Goal: Book appointment/travel/reservation

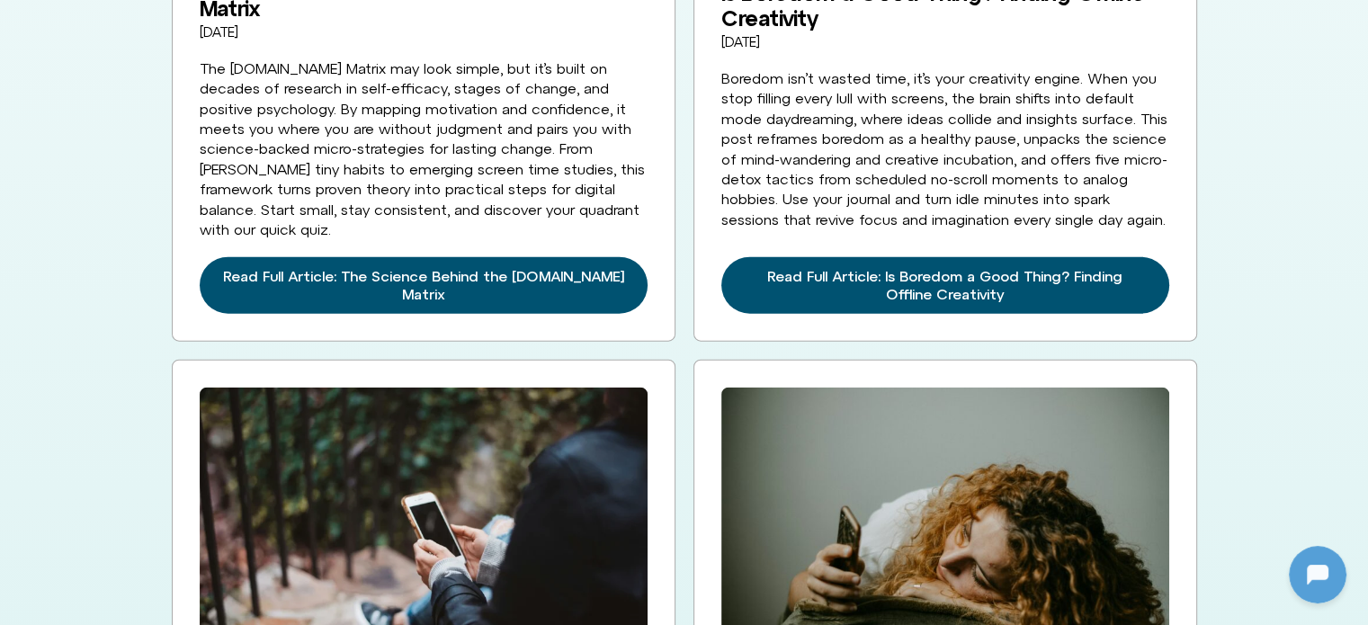
scroll to position [4857, 0]
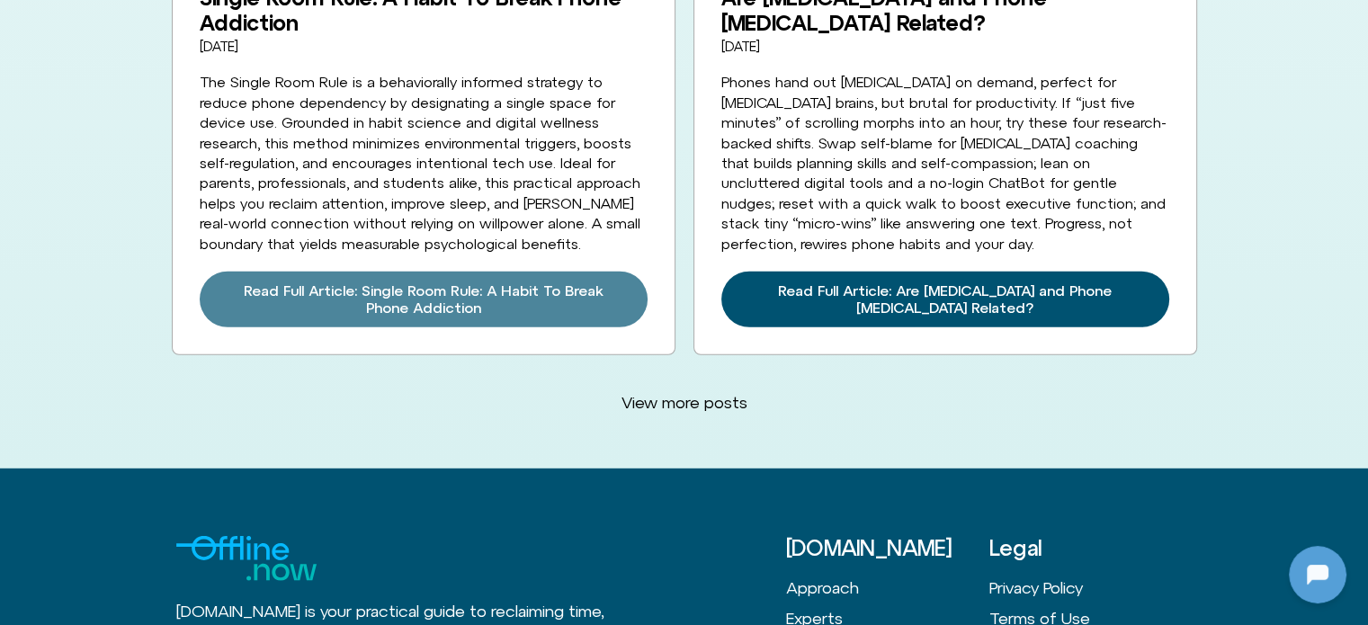
click at [505, 282] on span "Read Full Article: Single Room Rule: A Habit To Break Phone Addiction" at bounding box center [423, 299] width 405 height 34
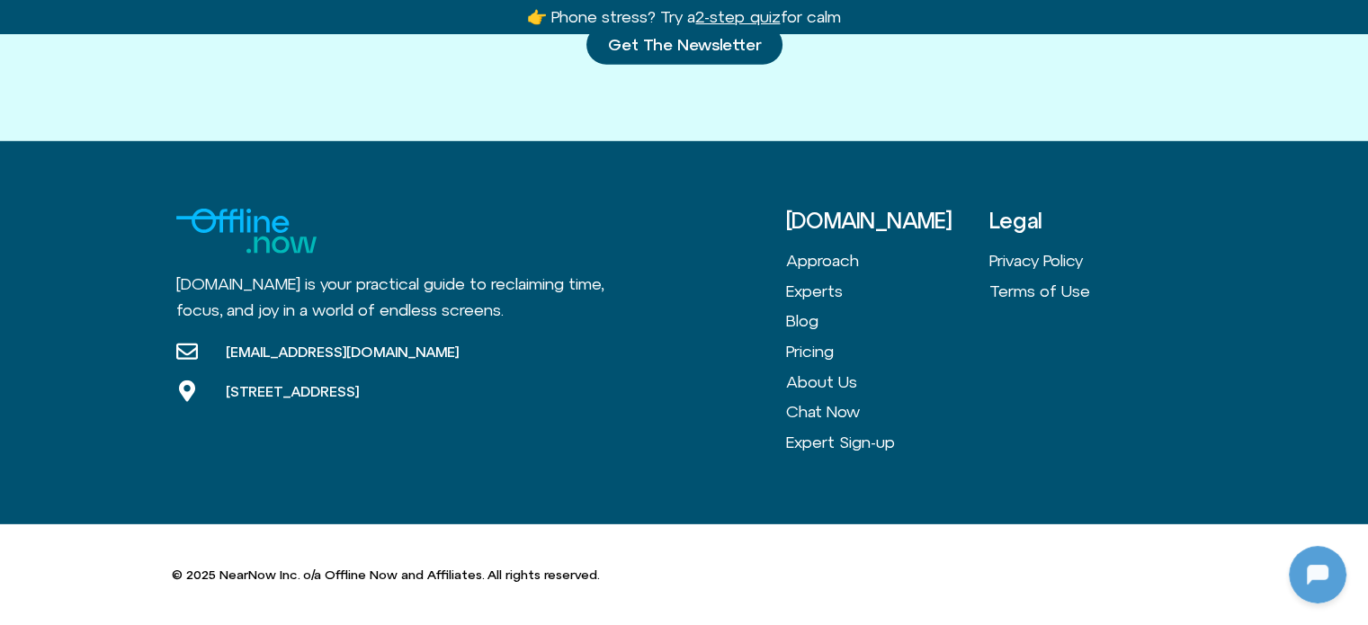
scroll to position [5380, 0]
drag, startPoint x: 989, startPoint y: 119, endPoint x: 825, endPoint y: 53, distance: 177.2
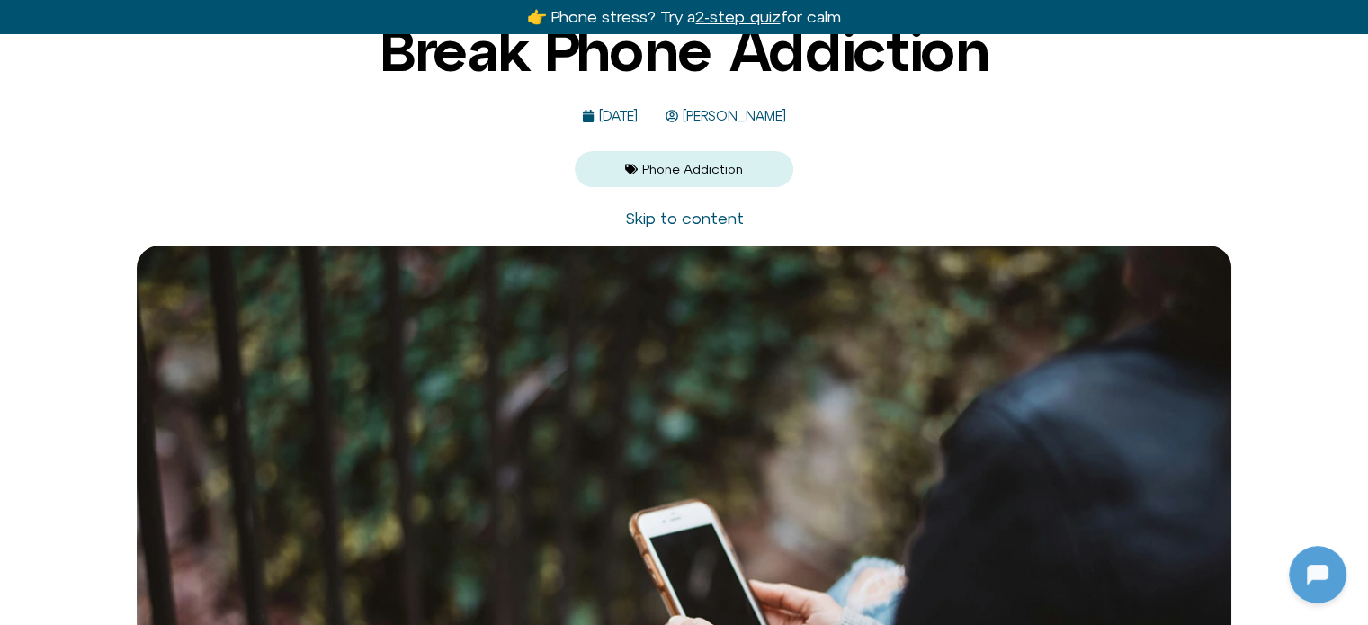
scroll to position [0, 0]
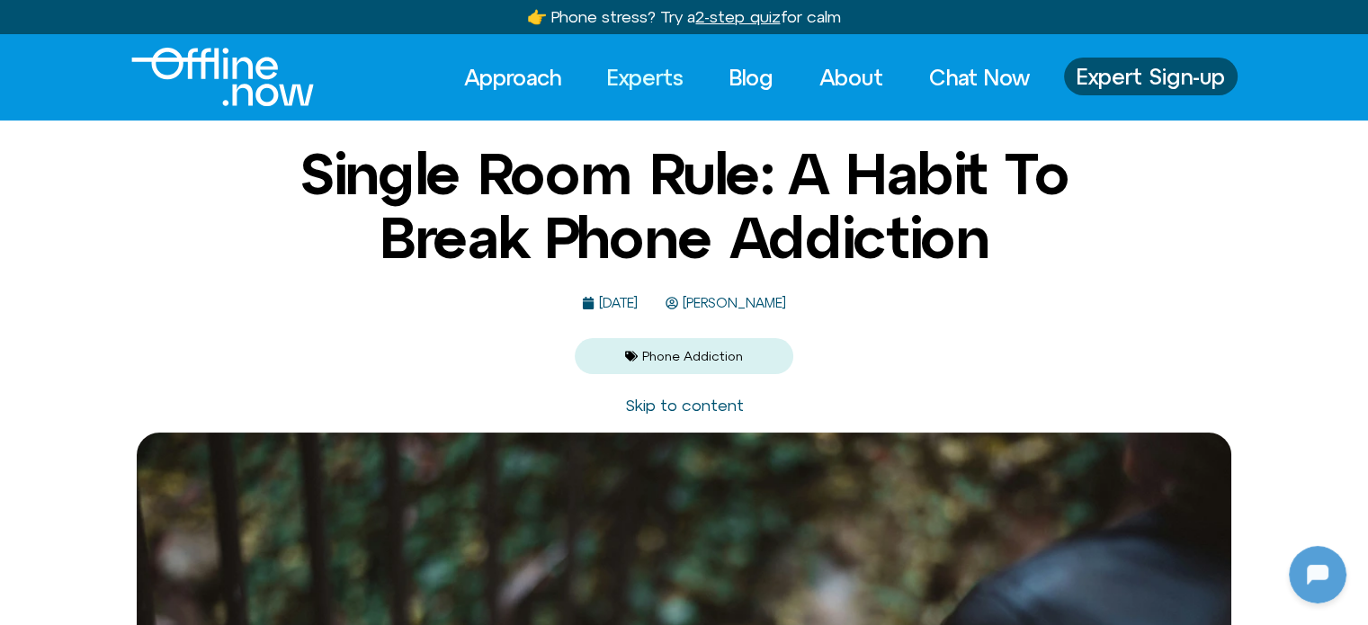
click at [640, 74] on link "Experts" at bounding box center [645, 78] width 109 height 40
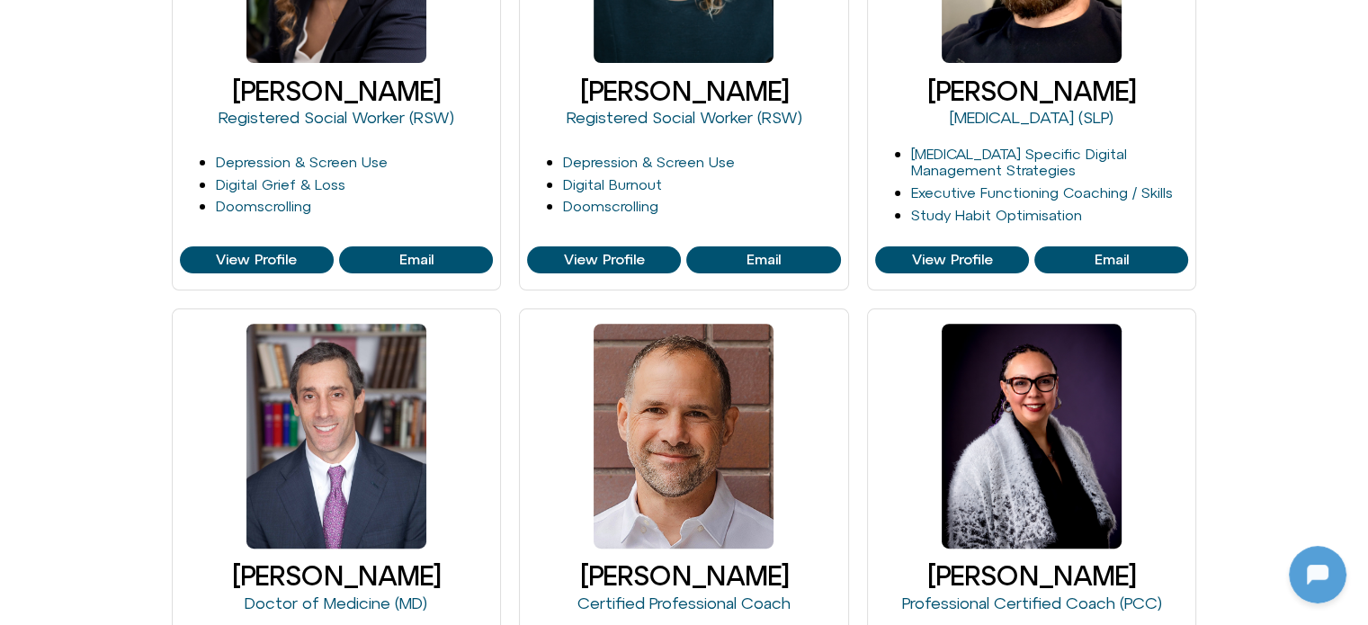
scroll to position [540, 0]
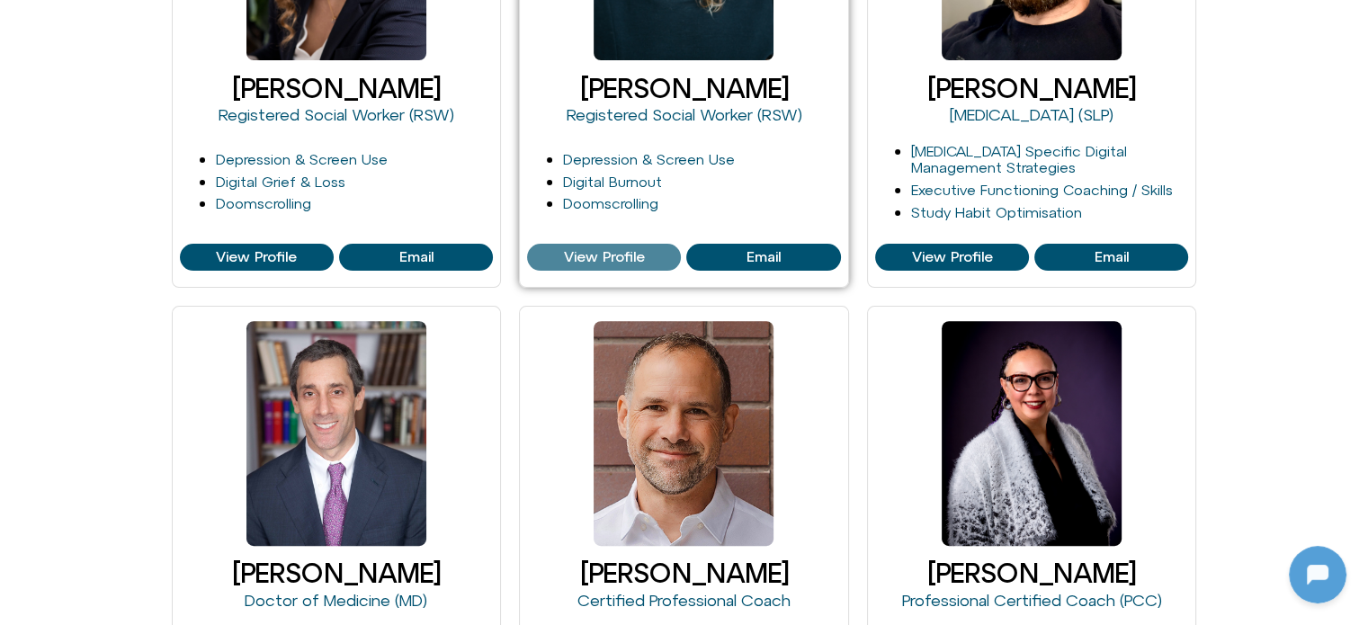
click at [630, 260] on span "View Profile" at bounding box center [604, 257] width 81 height 16
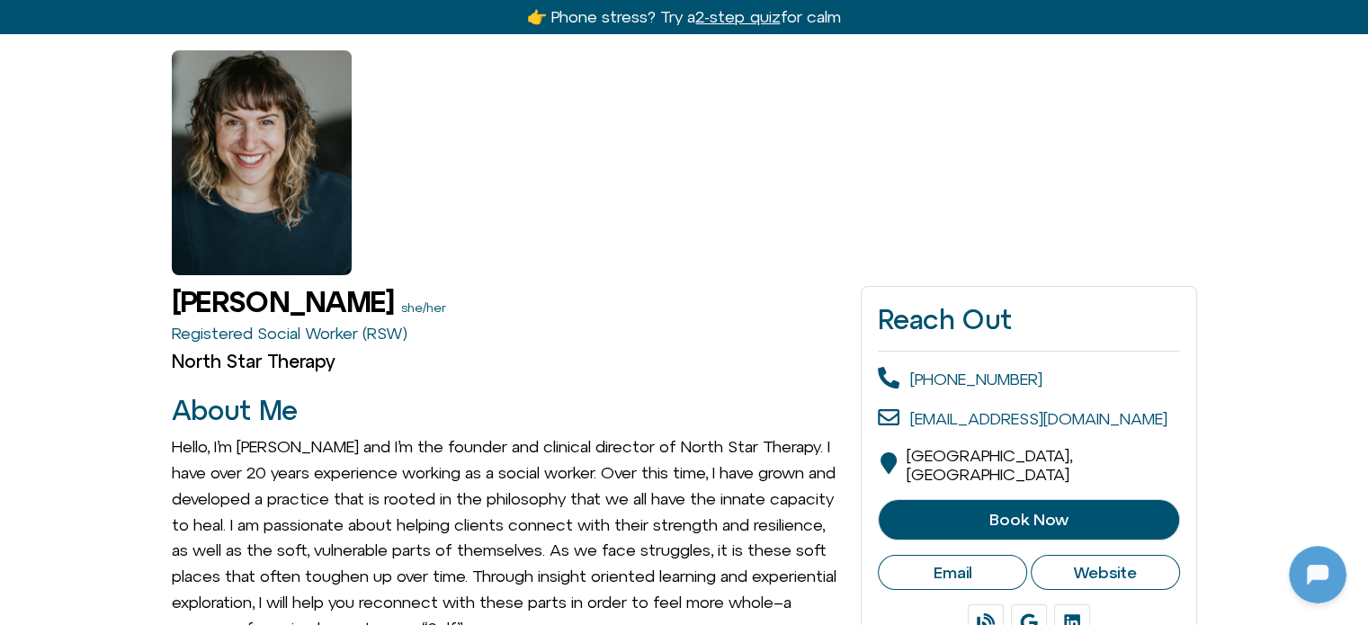
scroll to position [90, 0]
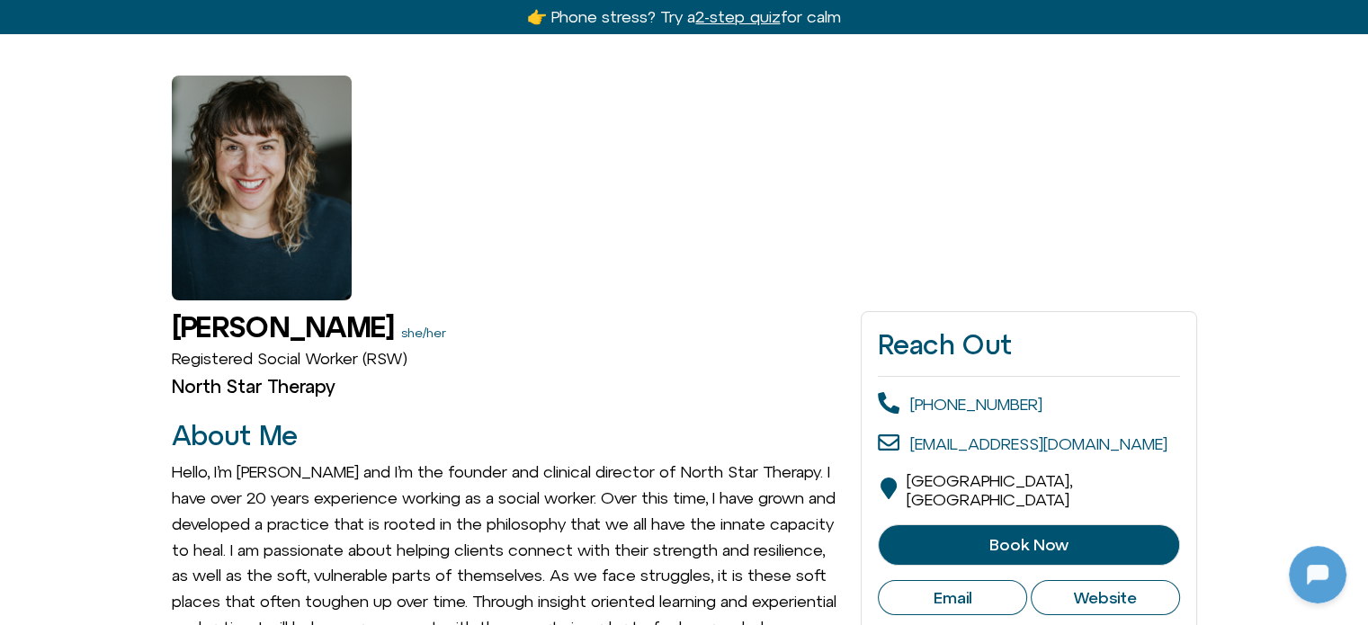
click at [365, 364] on link "Registered Social Worker (RSW)" at bounding box center [290, 358] width 236 height 19
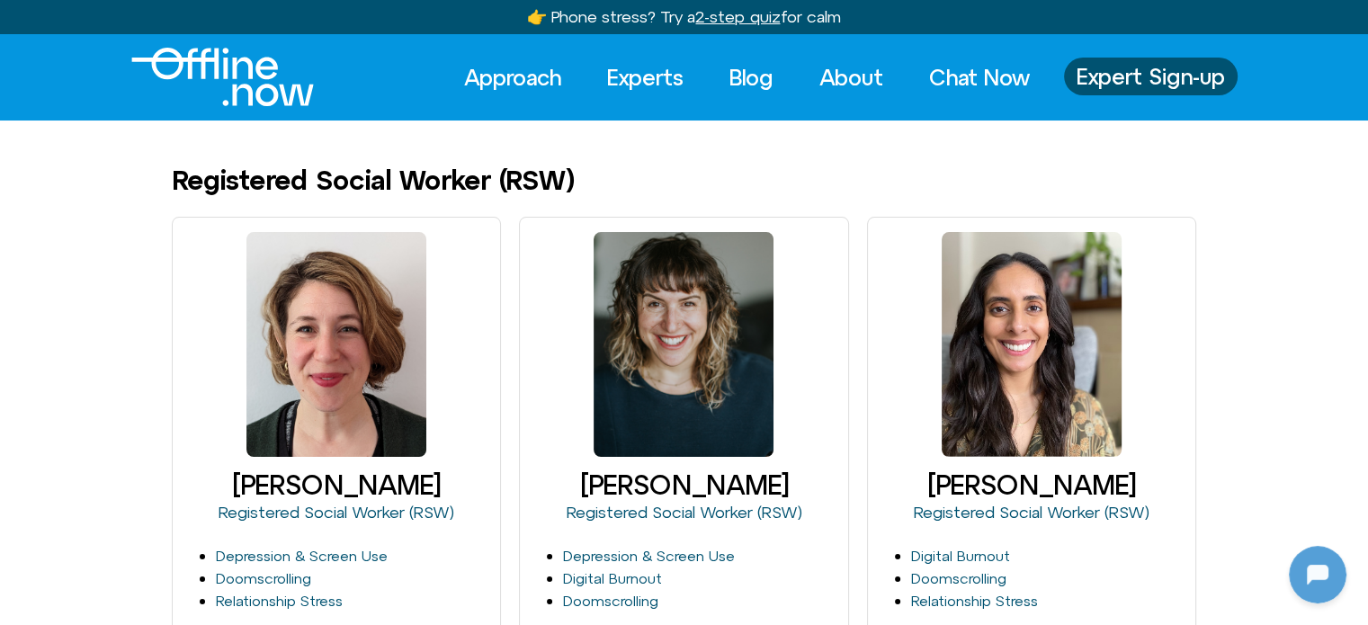
scroll to position [540, 0]
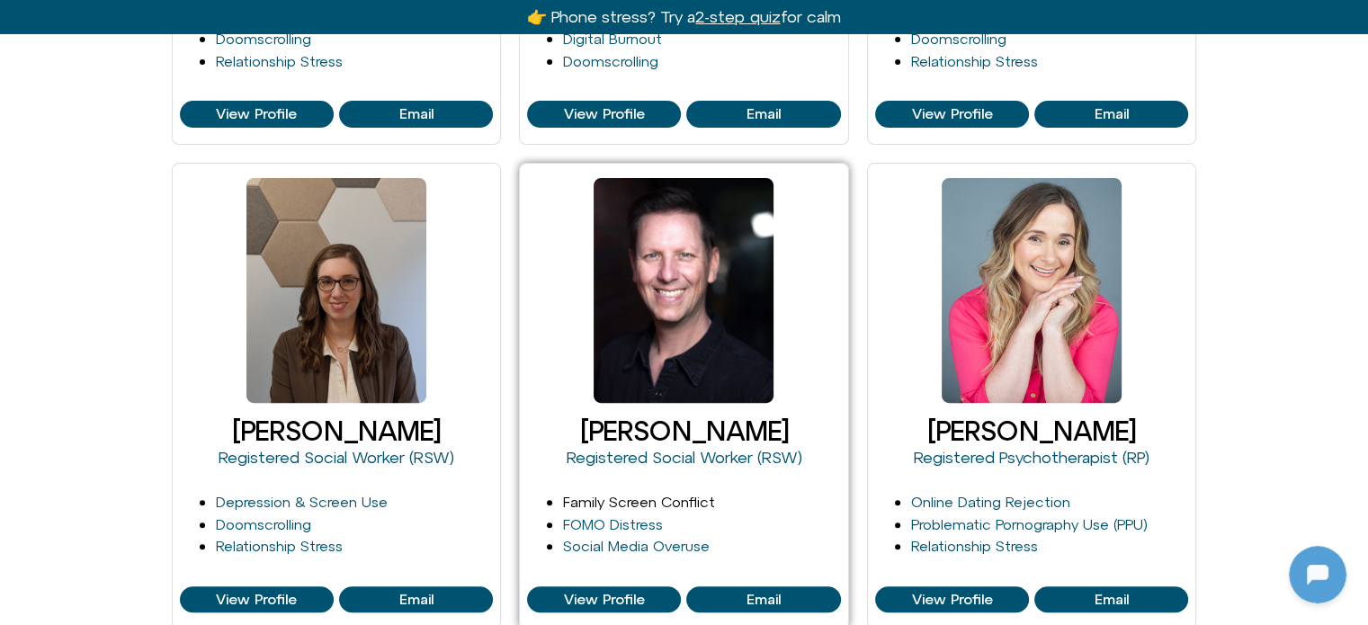
click at [663, 496] on link "Family Screen Conflict" at bounding box center [639, 502] width 152 height 16
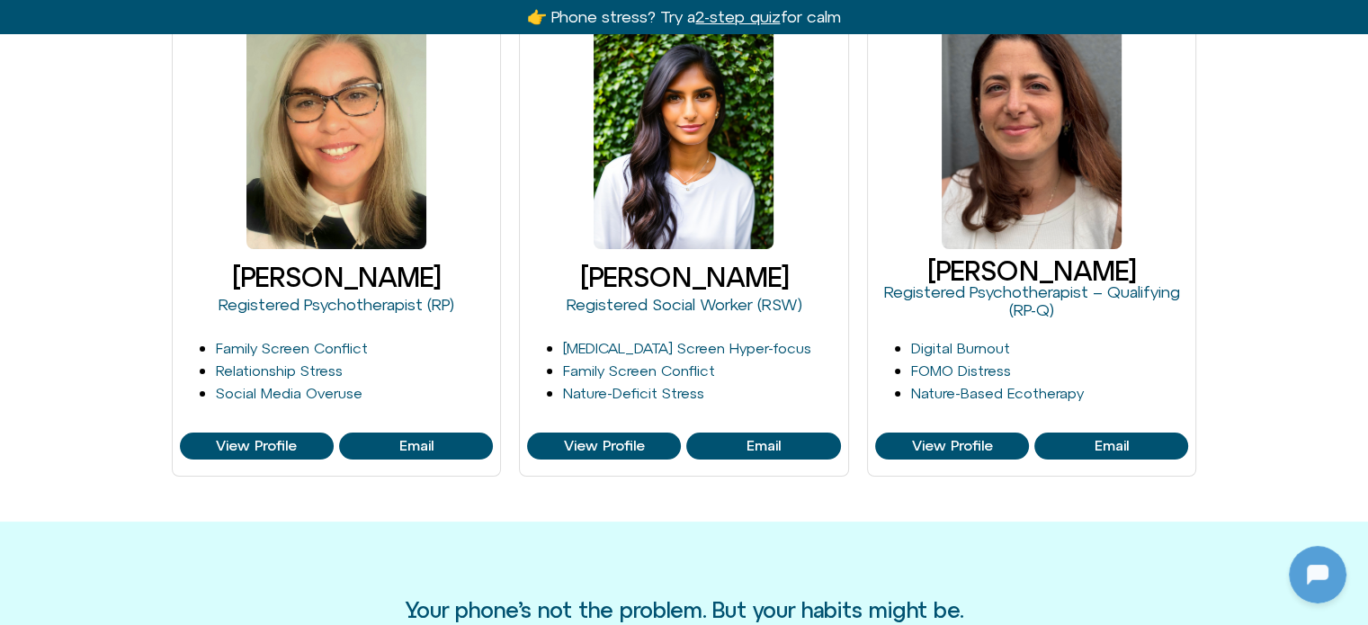
scroll to position [180, 0]
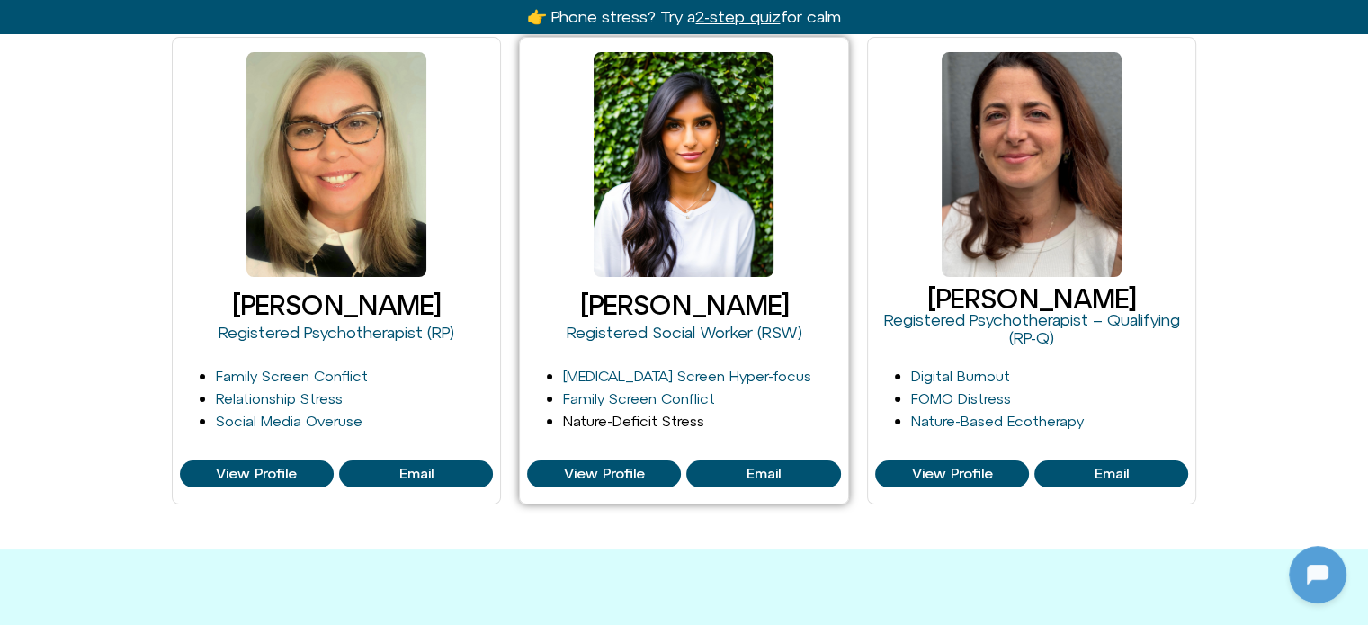
click at [608, 418] on link "Nature-Deficit Stress" at bounding box center [633, 421] width 141 height 16
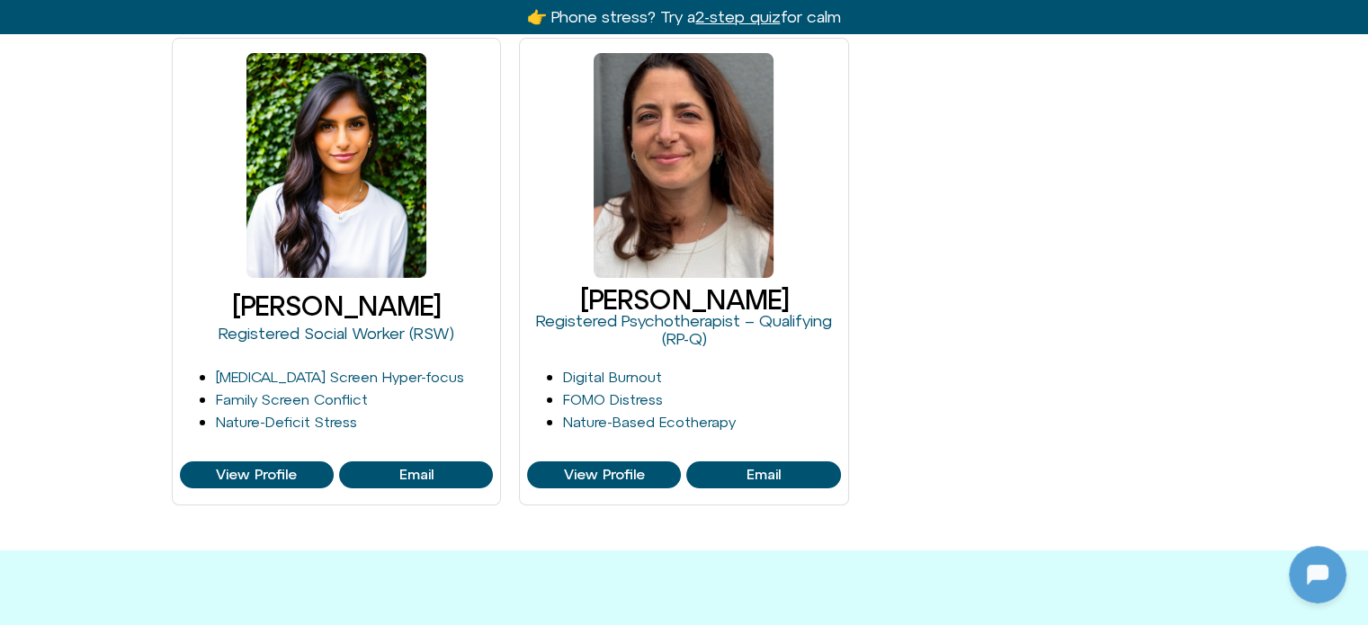
scroll to position [180, 0]
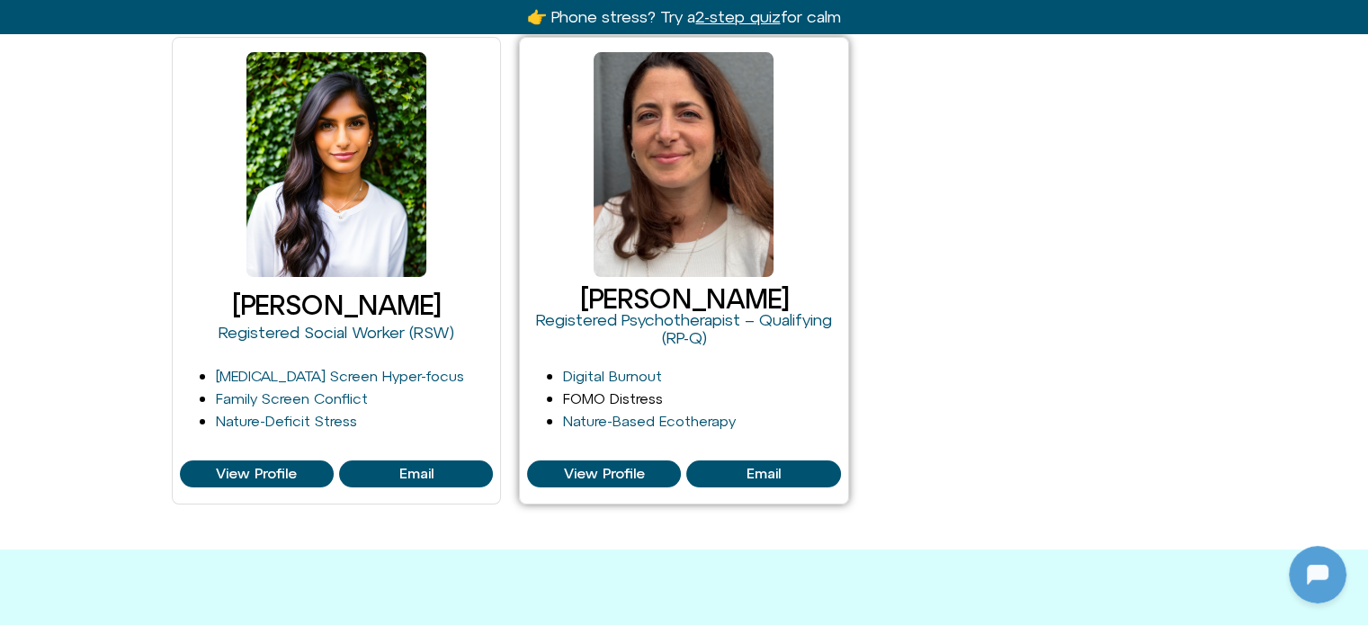
click at [607, 404] on link "FOMO Distress" at bounding box center [613, 398] width 100 height 16
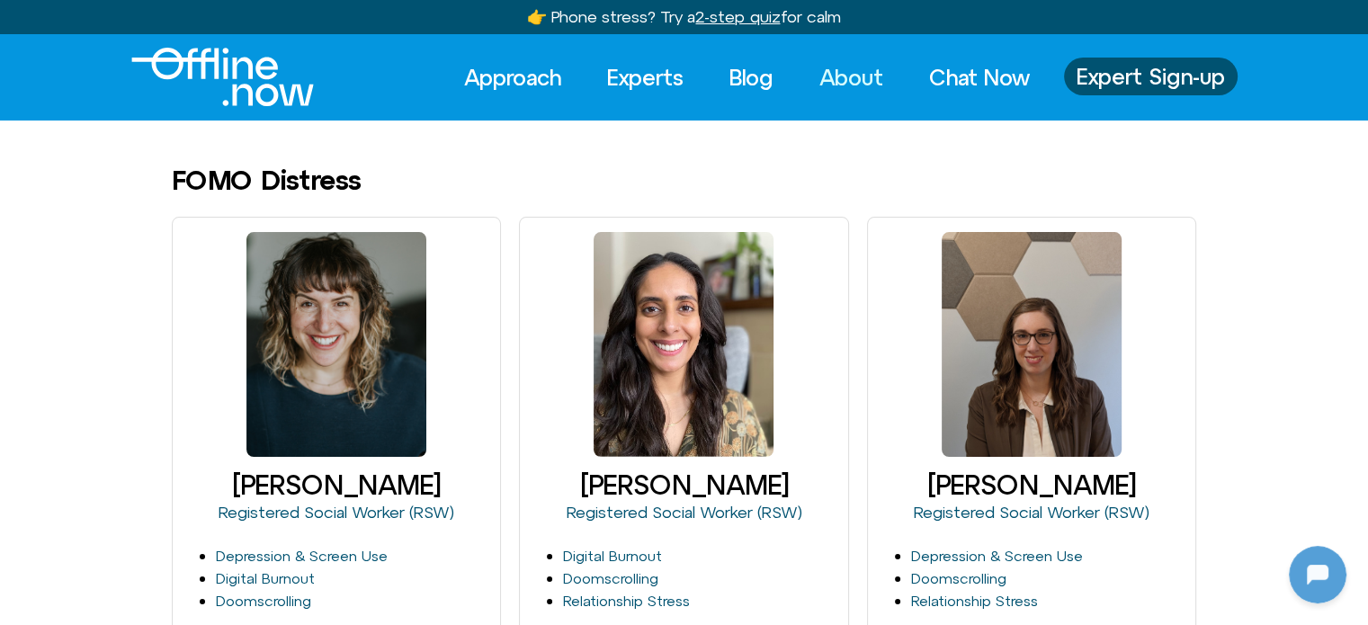
click at [863, 67] on link "About" at bounding box center [851, 78] width 96 height 40
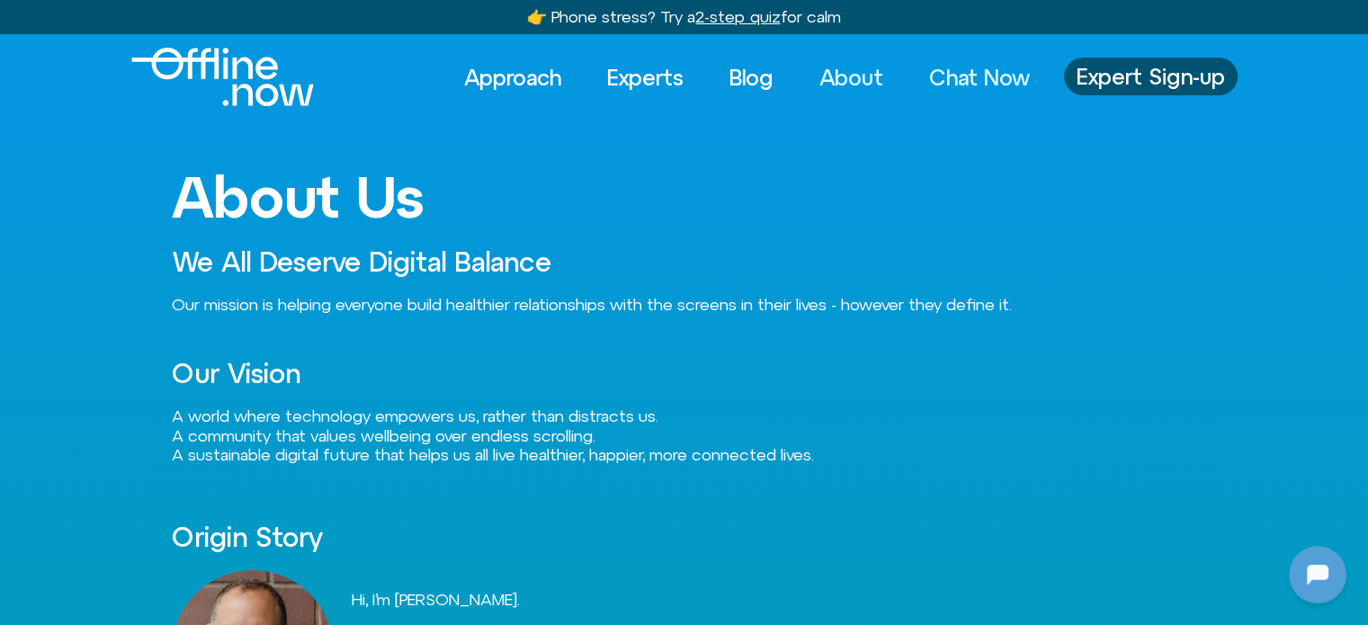
click at [961, 70] on link "Chat Now" at bounding box center [979, 78] width 133 height 40
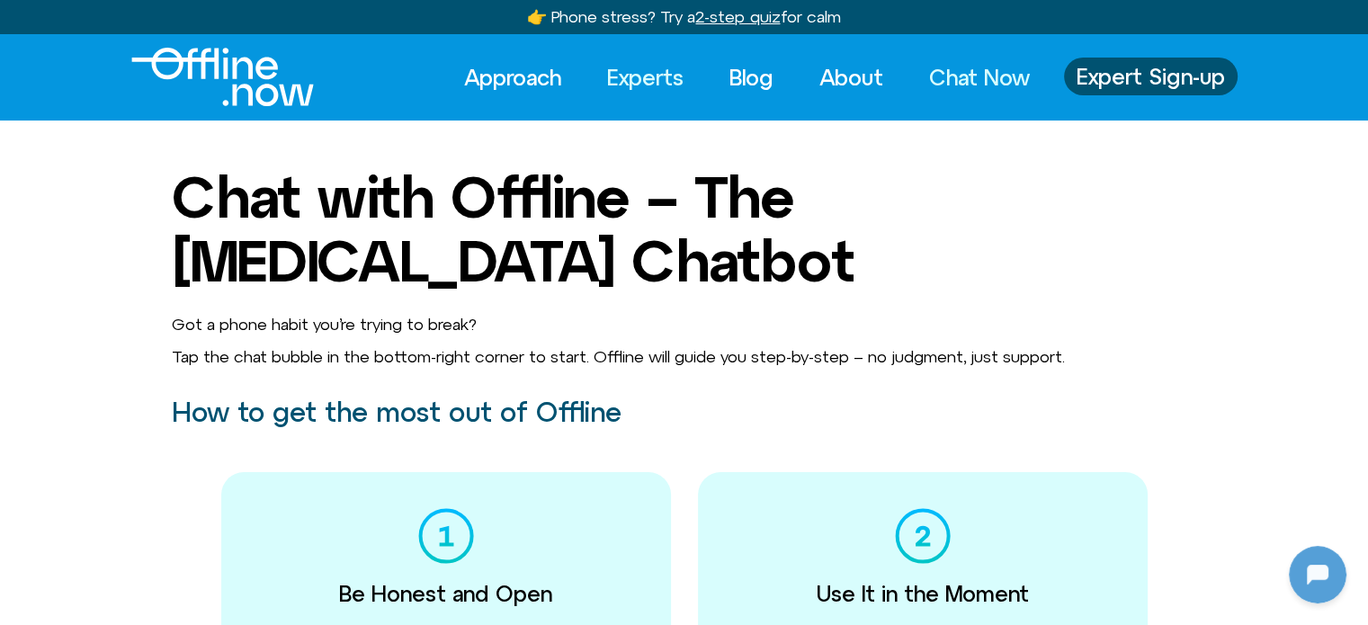
click at [636, 71] on link "Experts" at bounding box center [645, 78] width 109 height 40
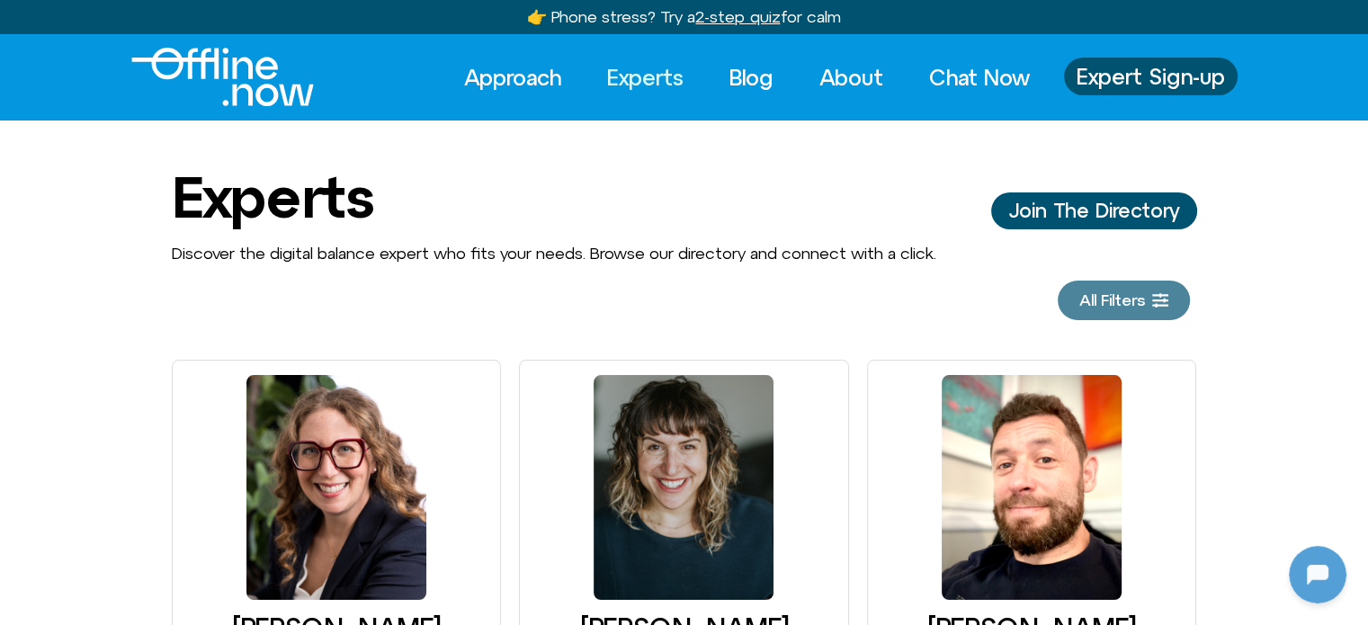
click at [1152, 299] on icon at bounding box center [1160, 300] width 16 height 14
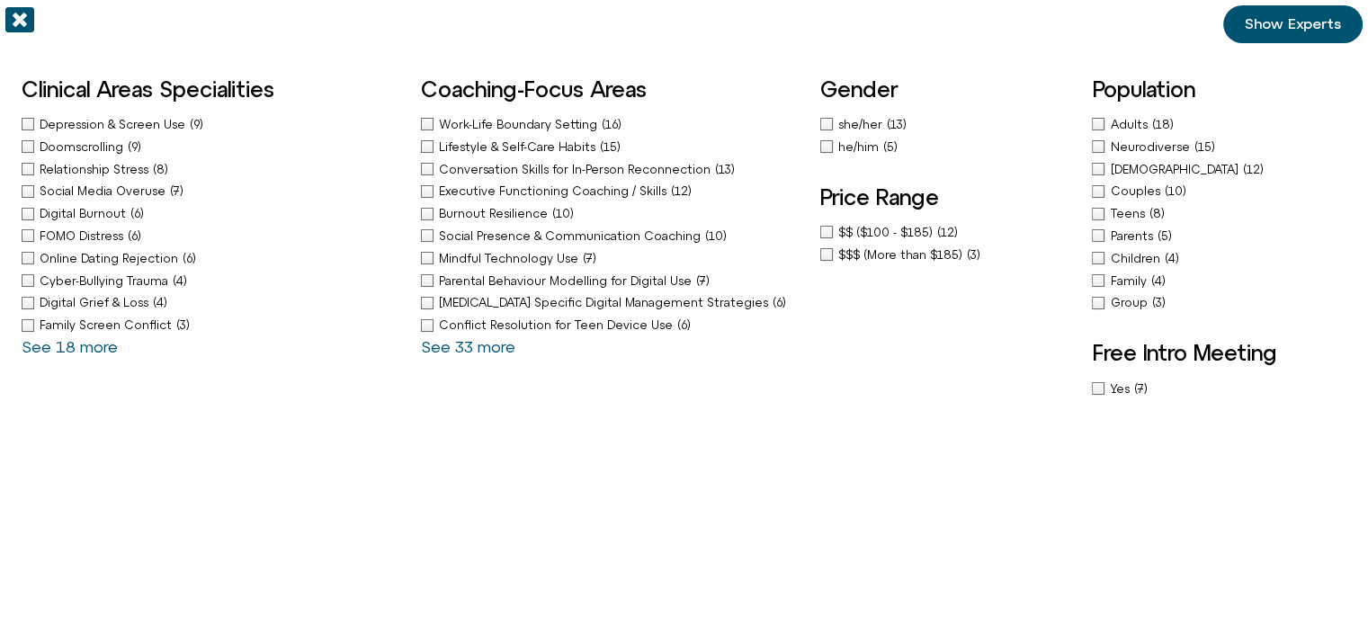
click at [31, 24] on icon "Off-Canvas" at bounding box center [19, 19] width 29 height 25
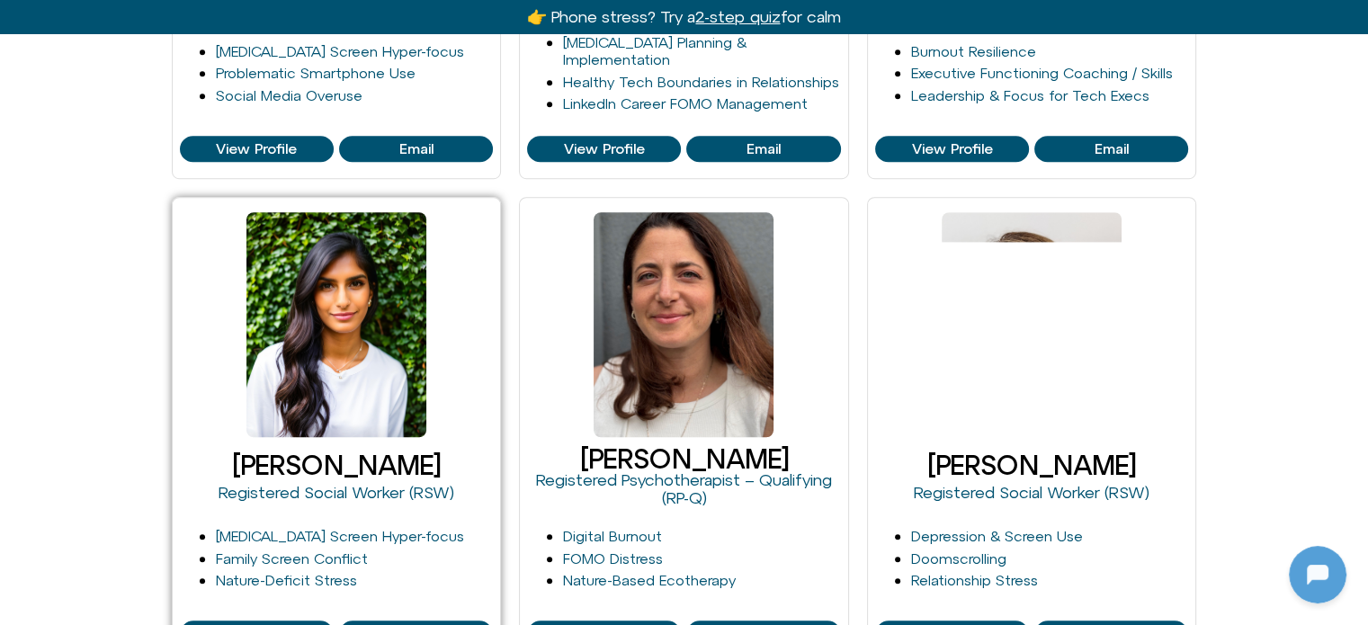
scroll to position [1169, 0]
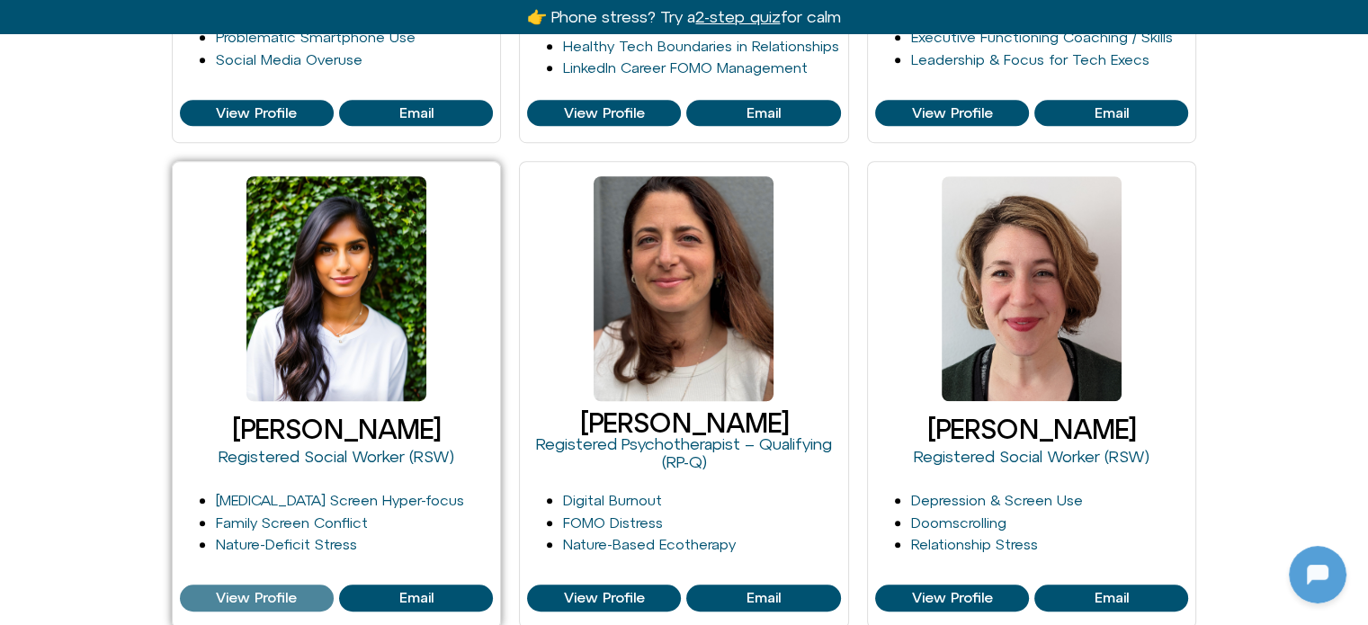
click at [262, 596] on span "View Profile" at bounding box center [256, 598] width 81 height 16
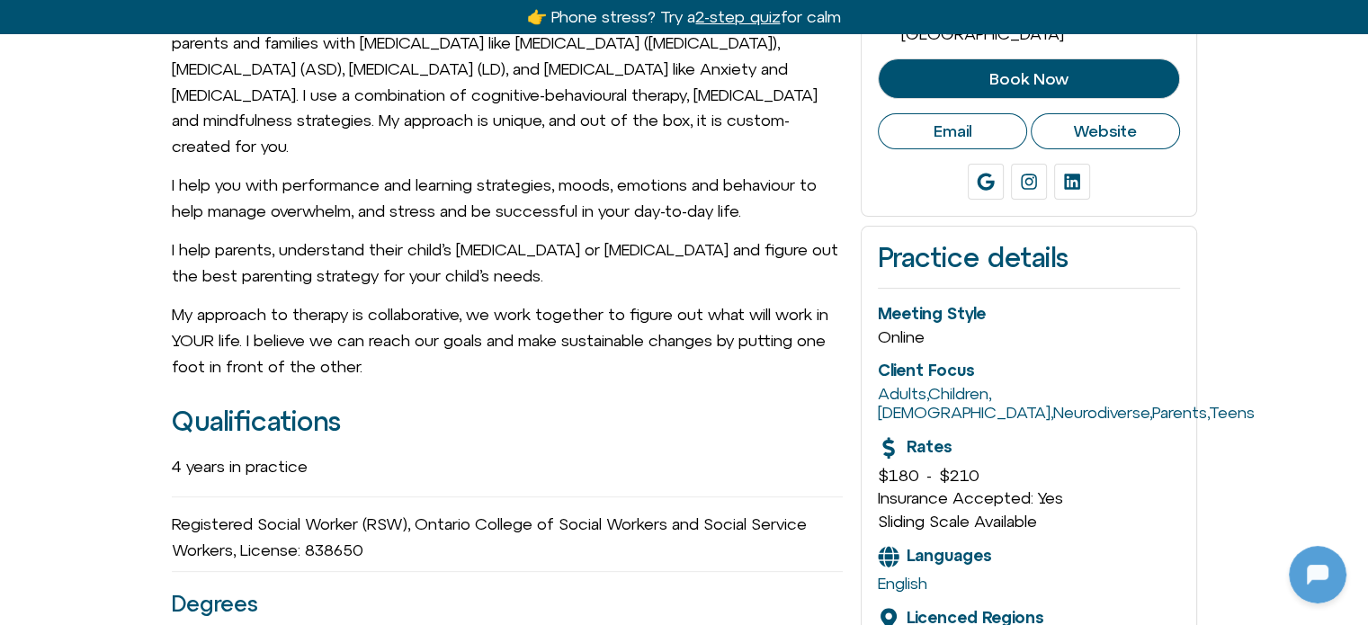
scroll to position [540, 0]
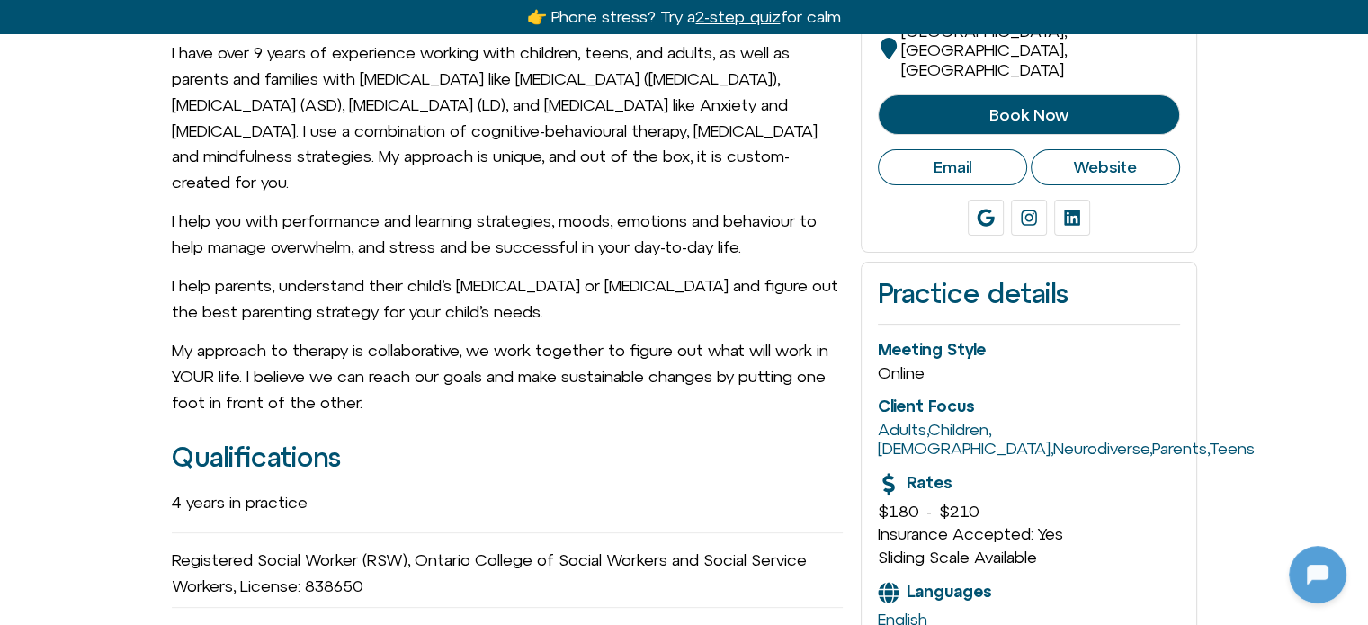
click at [1055, 524] on span "Insurance Accepted: Yes" at bounding box center [970, 533] width 185 height 19
click at [882, 548] on span "Sliding Scale Available" at bounding box center [957, 557] width 159 height 19
click at [907, 548] on span "Sliding Scale Available" at bounding box center [957, 557] width 159 height 19
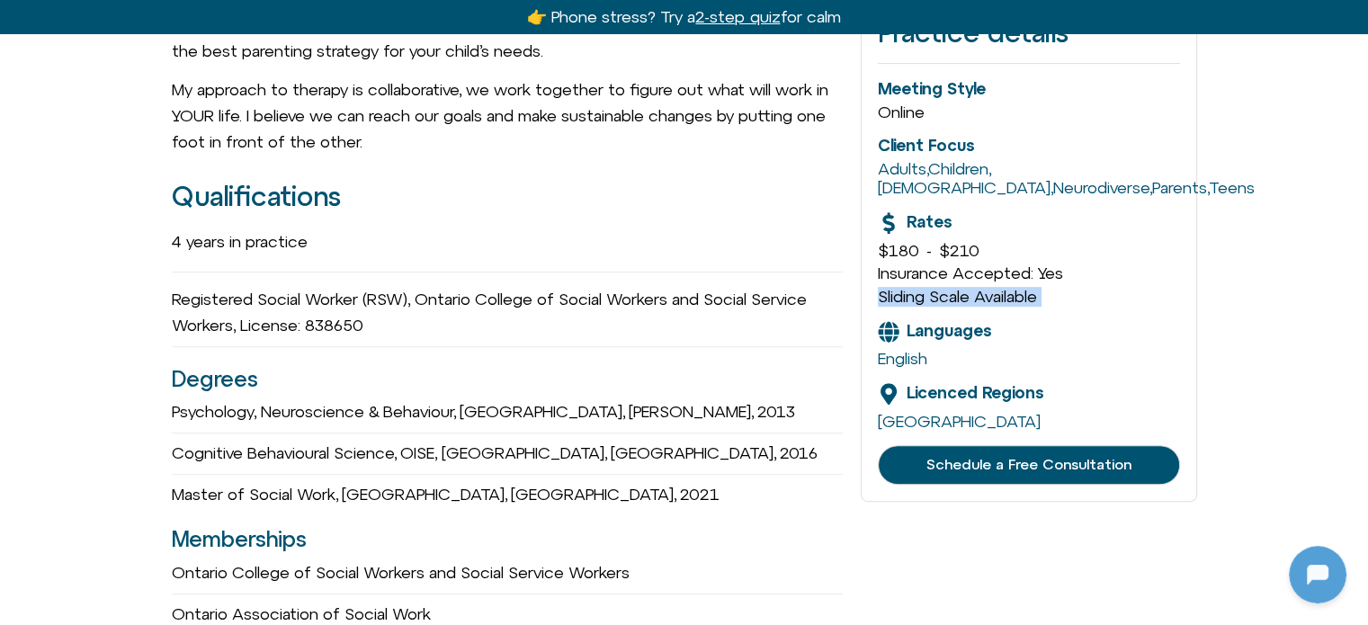
scroll to position [809, 0]
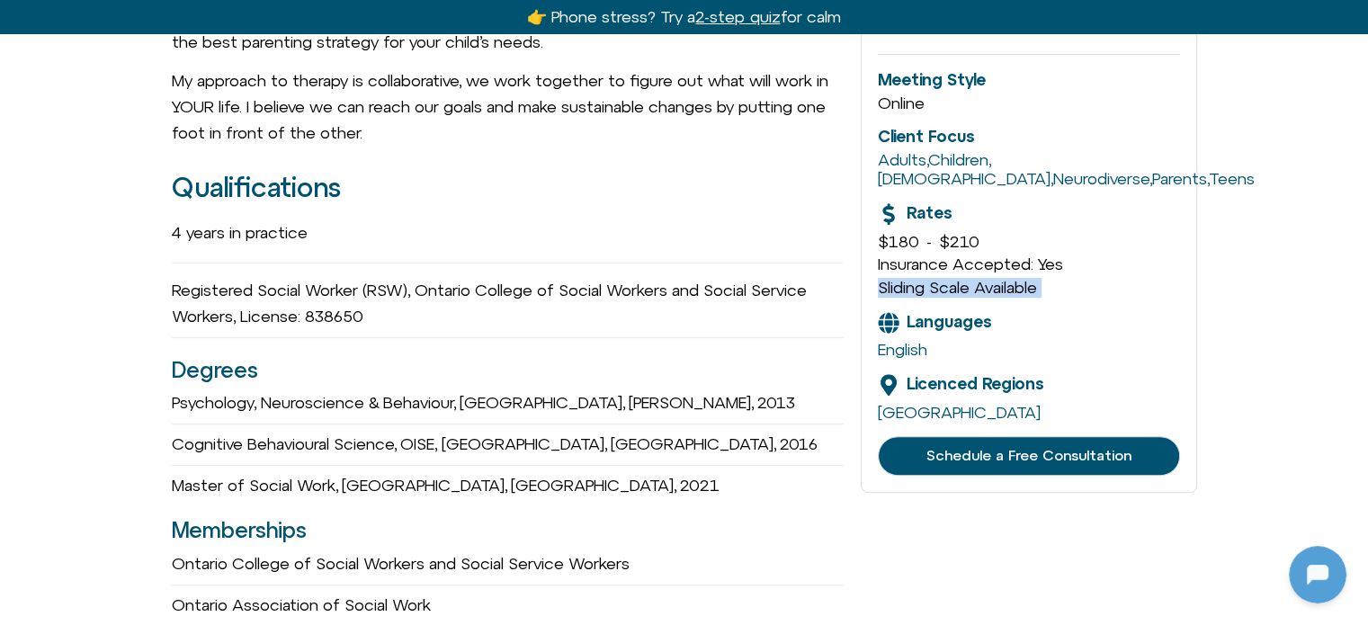
click at [946, 448] on span "Schedule a Free Consultation" at bounding box center [1028, 456] width 205 height 16
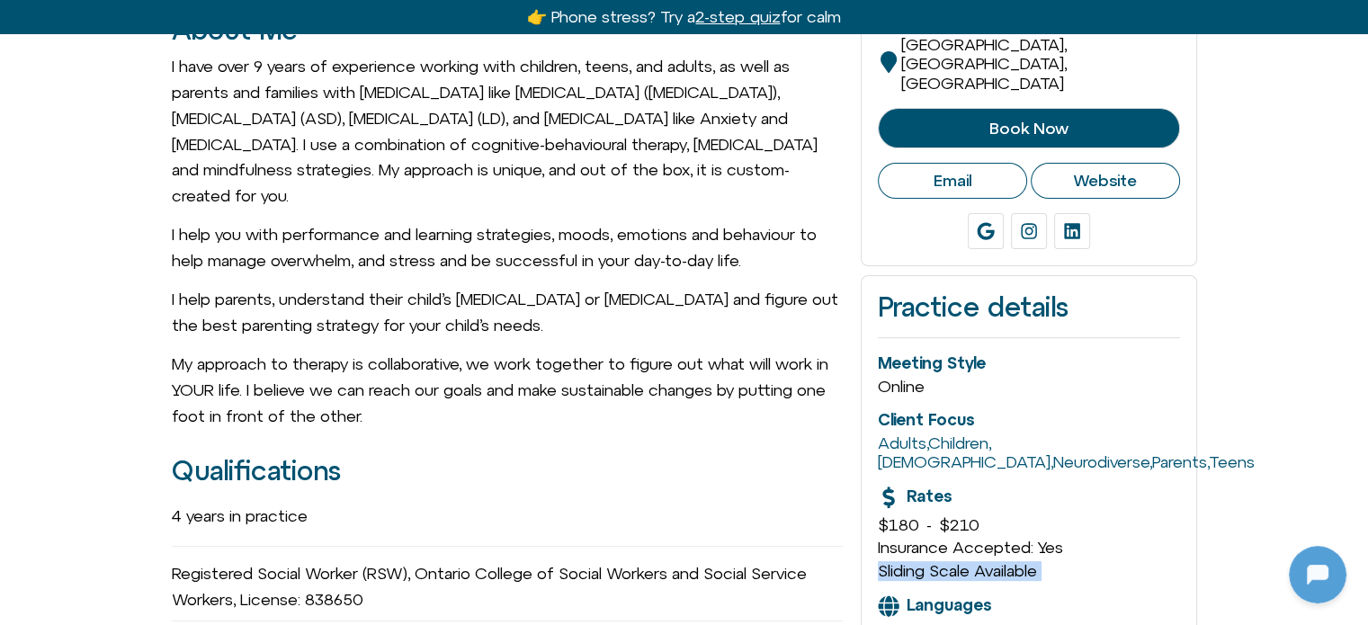
scroll to position [540, 0]
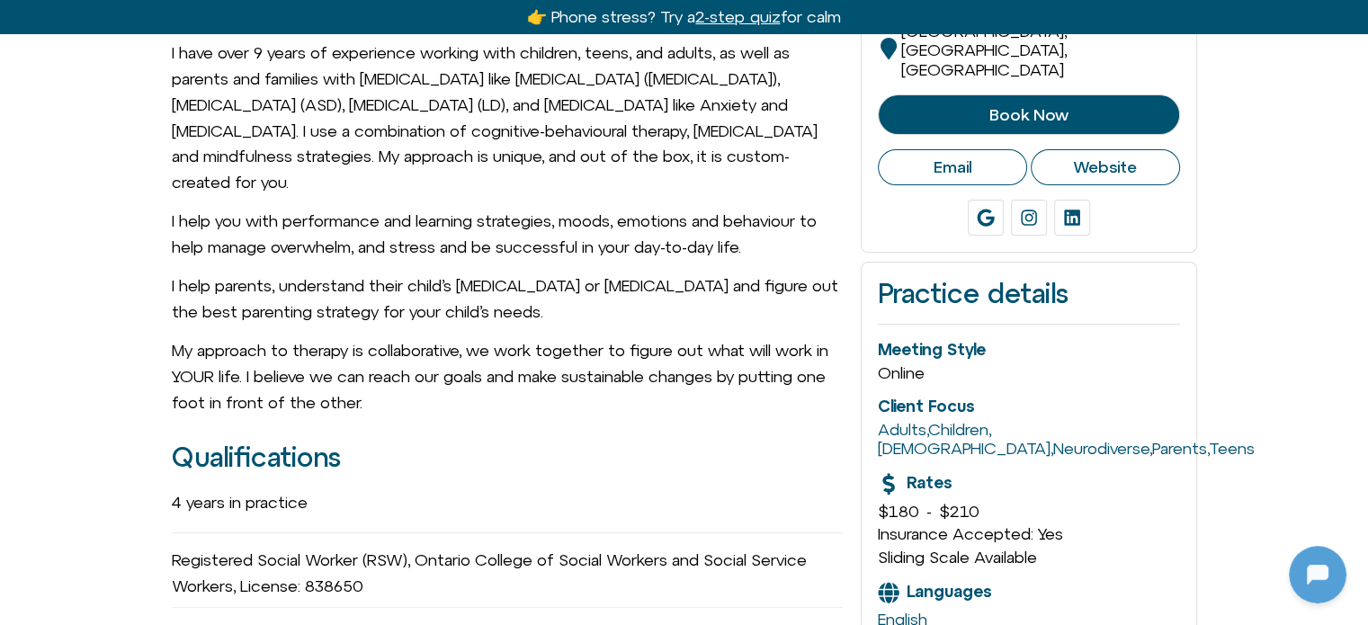
click at [922, 397] on span "Client Focus" at bounding box center [926, 406] width 96 height 19
click at [1032, 364] on div "Practice details Meeting Style Online Client Focus Adults , Children , [DEMOGRA…" at bounding box center [1028, 512] width 335 height 501
